Goal: Browse casually

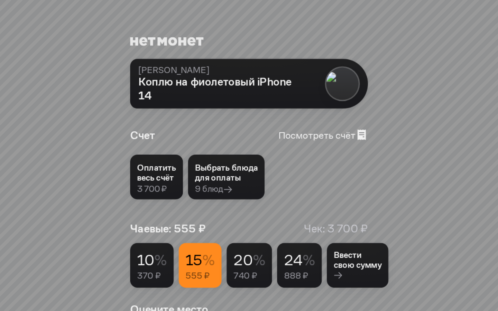
scroll to position [191, 0]
